Goal: Find specific page/section: Find specific page/section

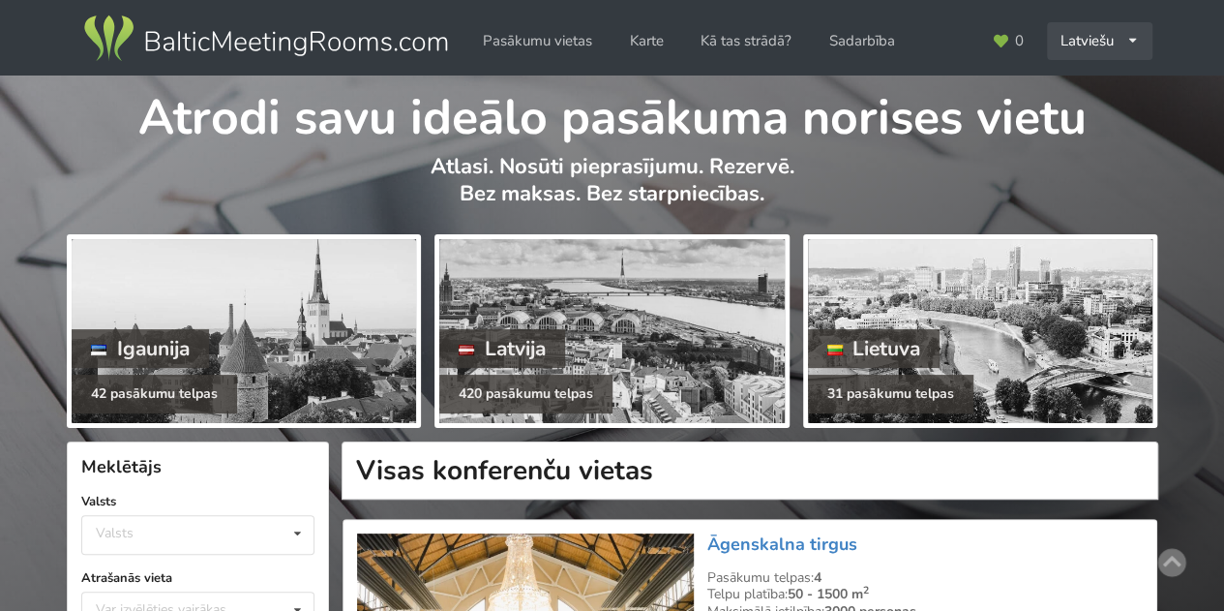
click at [1123, 45] on div "Latviešu English Русский" at bounding box center [1099, 41] width 105 height 38
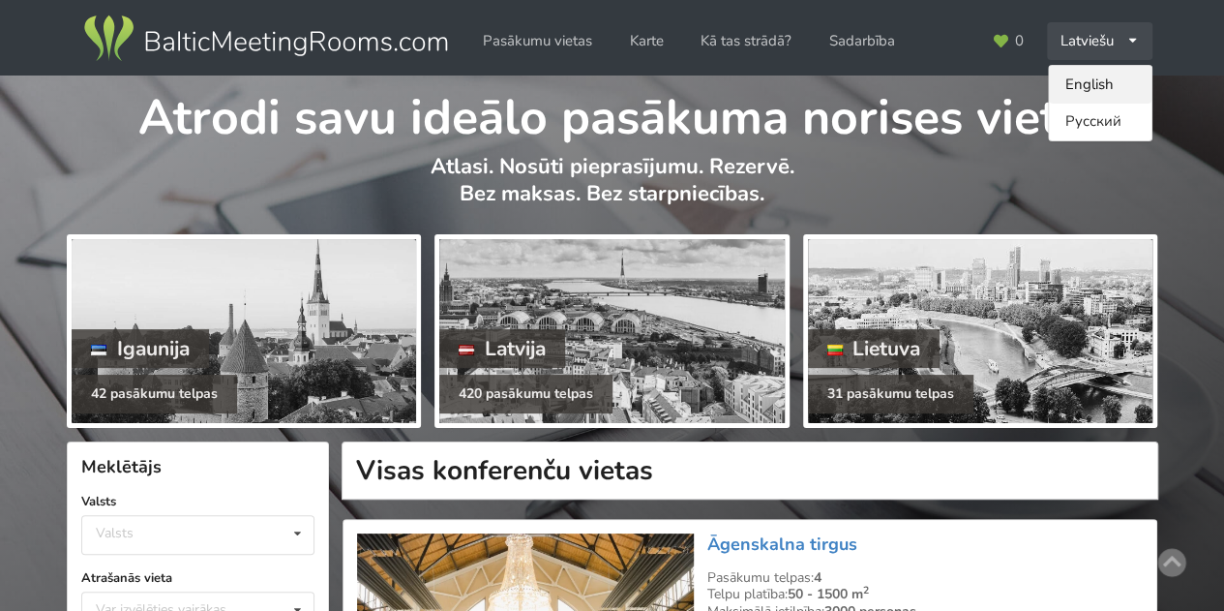
click at [1085, 86] on link "English" at bounding box center [1100, 85] width 103 height 38
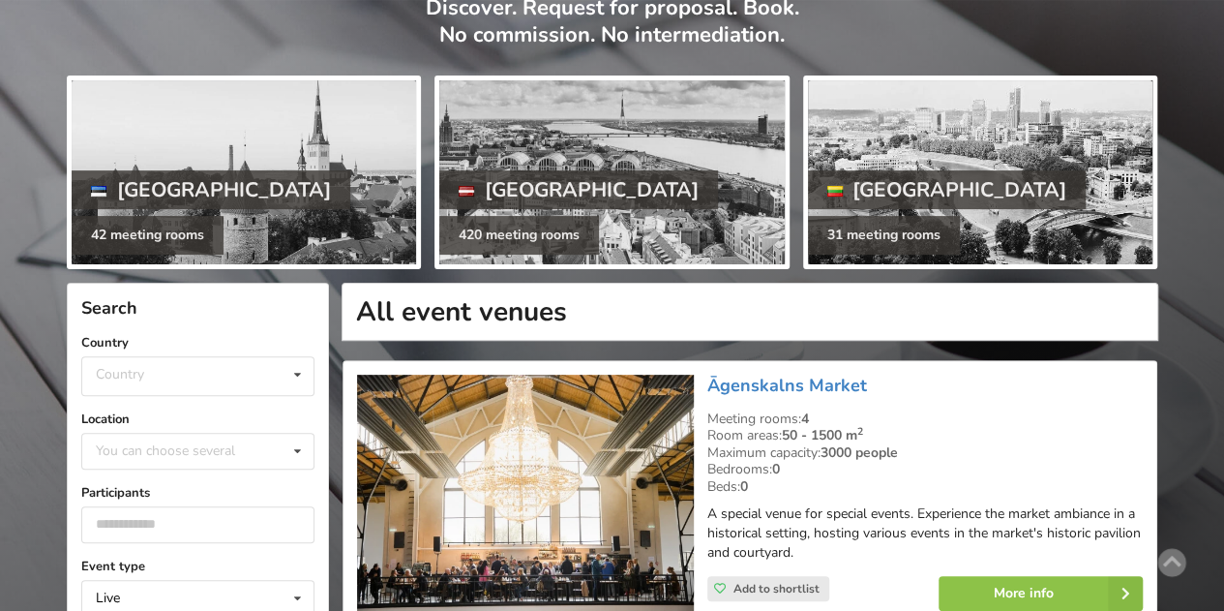
scroll to position [290, 0]
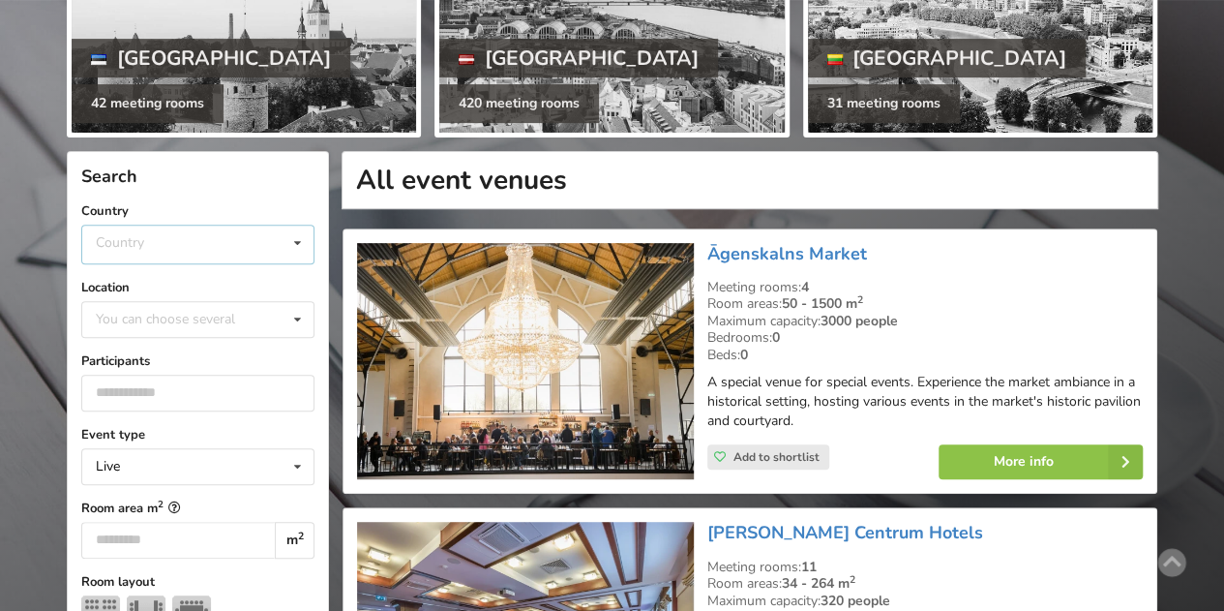
click at [209, 235] on div "Country Estonia Latvia Lithuania" at bounding box center [197, 245] width 233 height 40
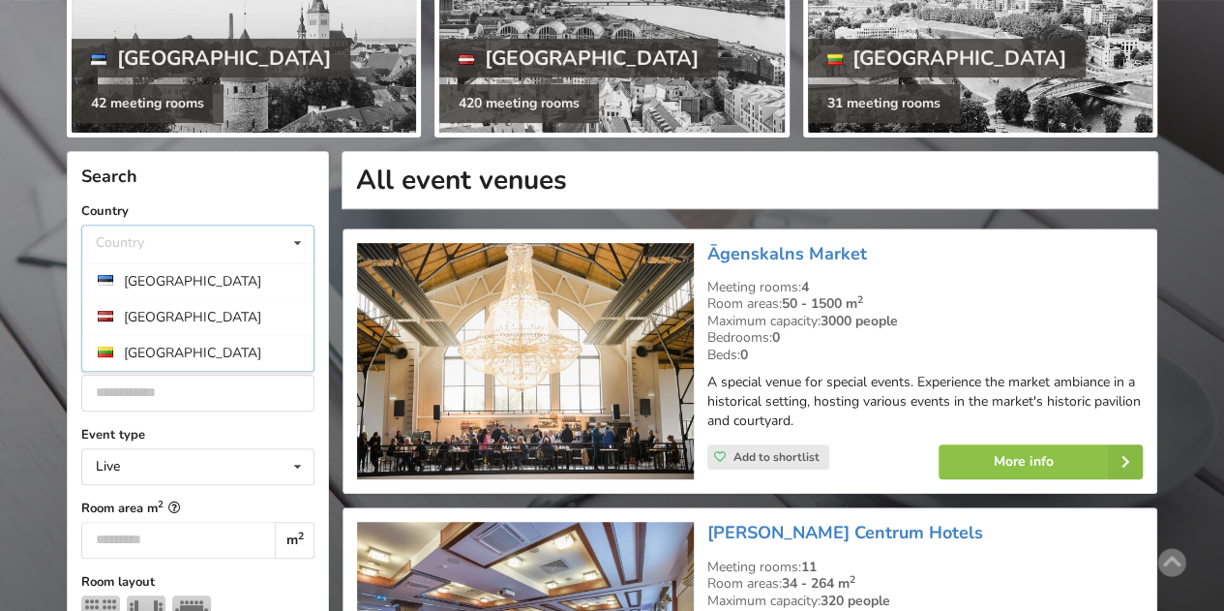
click at [162, 312] on div "Latvia" at bounding box center [197, 317] width 231 height 36
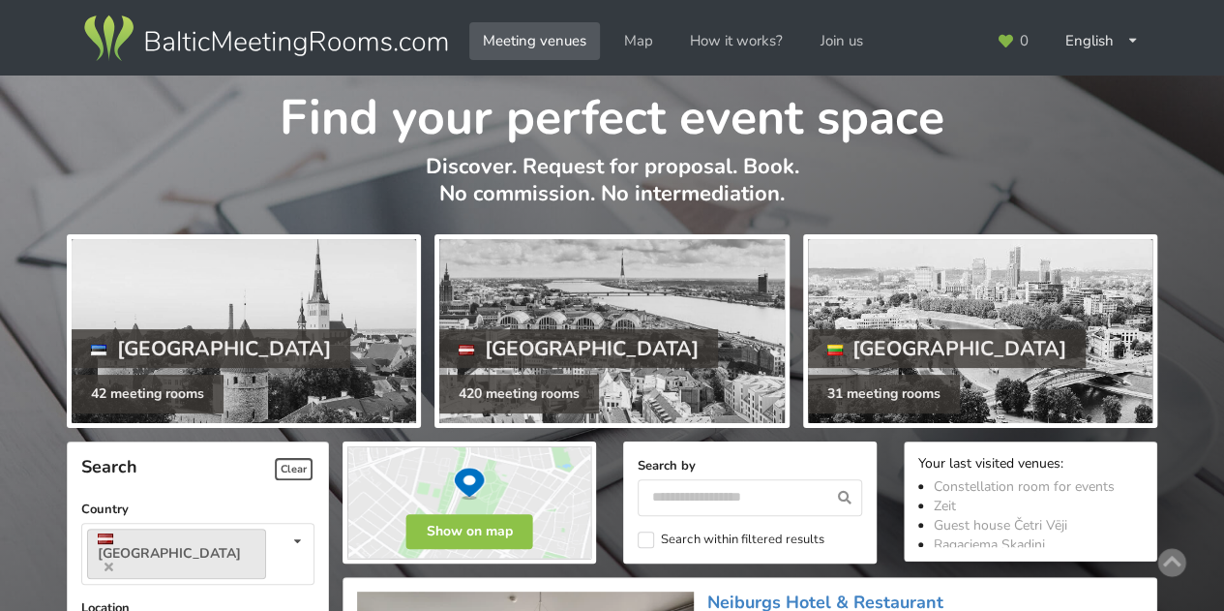
click at [319, 41] on img at bounding box center [265, 39] width 371 height 54
